Goal: Information Seeking & Learning: Learn about a topic

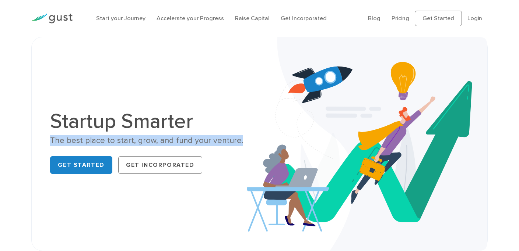
drag, startPoint x: 234, startPoint y: 141, endPoint x: 37, endPoint y: 137, distance: 196.9
click at [37, 137] on div "Startup Smarter The best place to start, grow, and fund your venture. Get Start…" at bounding box center [259, 144] width 456 height 215
copy div "The best place to start, grow, and fund your venture."
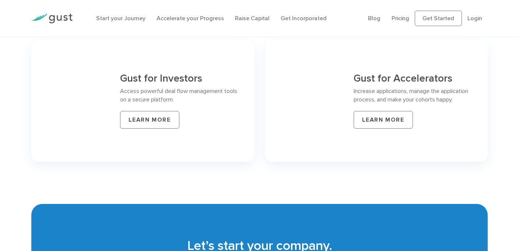
scroll to position [3249, 0]
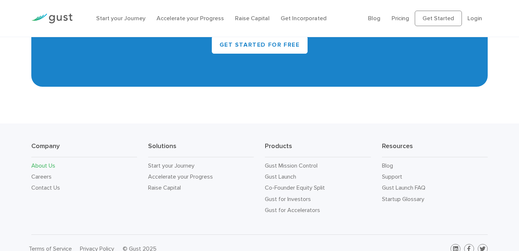
click at [54, 162] on link "About Us" at bounding box center [43, 165] width 24 height 7
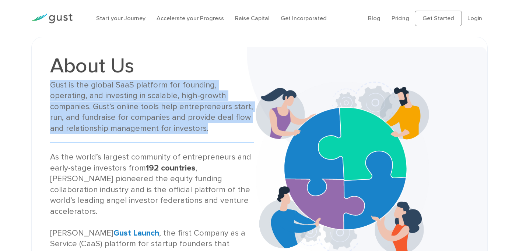
drag, startPoint x: 50, startPoint y: 86, endPoint x: 157, endPoint y: 130, distance: 115.7
click at [157, 130] on div "About Us Gust is the global SaaS platform for founding, operating, and investin…" at bounding box center [152, 169] width 215 height 227
copy div "Gust is the global SaaS platform for founding, operating, and investing in scal…"
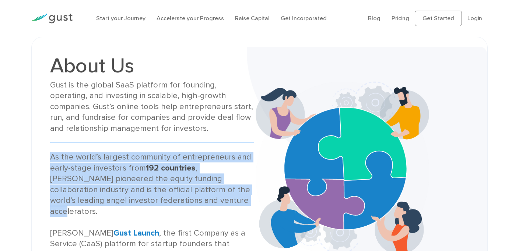
drag, startPoint x: 194, startPoint y: 202, endPoint x: 56, endPoint y: 149, distance: 147.8
click at [56, 149] on div "About Us Gust is the global SaaS platform for founding, operating, and investin…" at bounding box center [152, 169] width 204 height 227
click at [56, 149] on div "About Us Gust is the global SaaS platform for founding, operating, and investin…" at bounding box center [152, 168] width 204 height 227
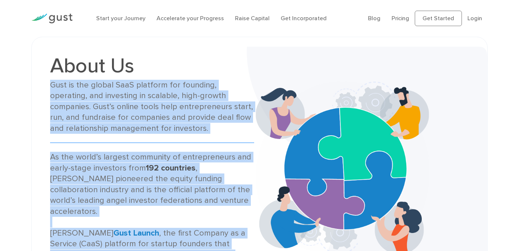
drag, startPoint x: 223, startPoint y: 195, endPoint x: 48, endPoint y: 86, distance: 205.6
click at [48, 86] on div "About Us Gust is the global SaaS platform for founding, operating, and investin…" at bounding box center [152, 169] width 215 height 227
copy div "Gust is the global SaaS platform for founding, operating, and investing in scal…"
click at [437, 21] on link "Get Started" at bounding box center [437, 18] width 47 height 15
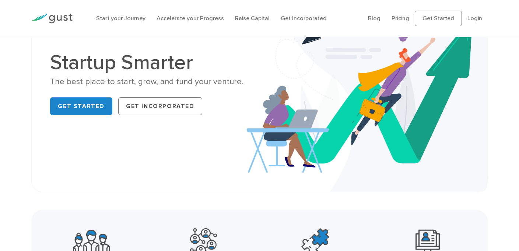
scroll to position [53, 0]
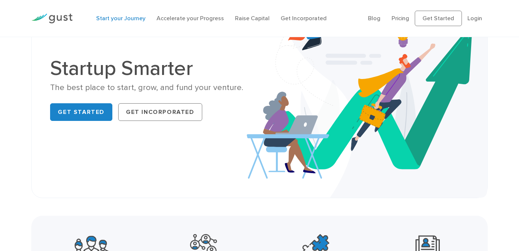
click at [130, 18] on link "Start your Journey" at bounding box center [120, 18] width 49 height 7
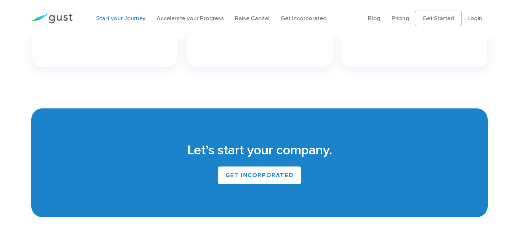
scroll to position [1406, 0]
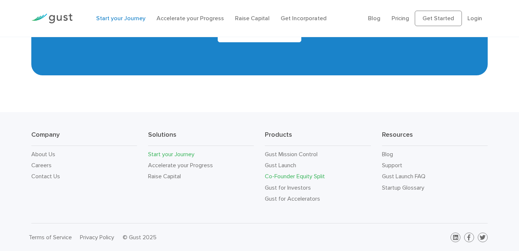
click at [268, 178] on link "Co-Founder Equity Split" at bounding box center [295, 176] width 60 height 7
click at [275, 177] on link "Co-Founder Equity Split" at bounding box center [295, 176] width 60 height 7
